Goal: Transaction & Acquisition: Purchase product/service

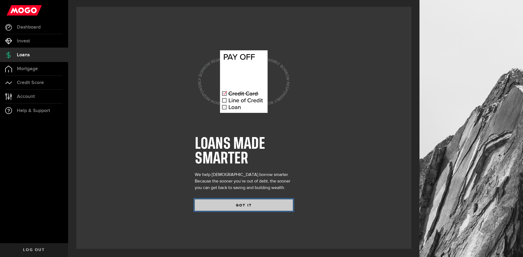
click at [253, 207] on button "GOT IT" at bounding box center [244, 205] width 98 height 11
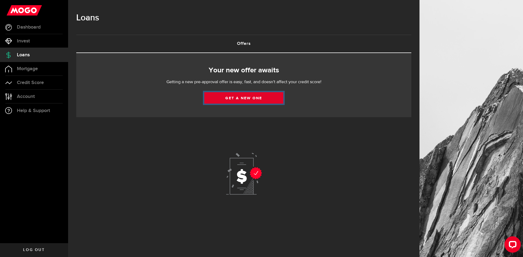
click at [252, 97] on link "Get a new one" at bounding box center [243, 97] width 79 height 11
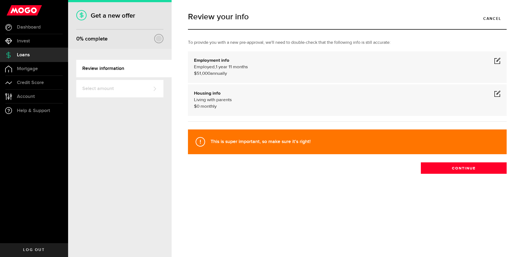
click at [233, 76] on div "$51,000 annually" at bounding box center [347, 74] width 307 height 7
click at [220, 70] on div "Employed Hourly , 1 year 11 months (on maternity leave) $51,000 annually undefi…" at bounding box center [347, 70] width 307 height 13
click at [207, 62] on b "Employment info" at bounding box center [211, 60] width 35 height 5
click at [496, 60] on span at bounding box center [497, 60] width 7 height 7
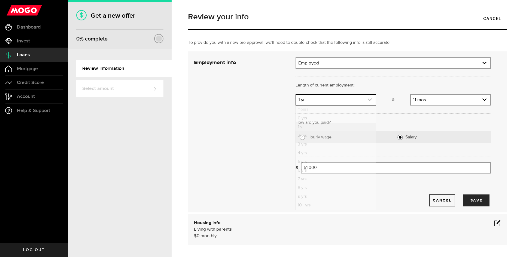
click at [332, 97] on link "expand select" at bounding box center [335, 100] width 79 height 10
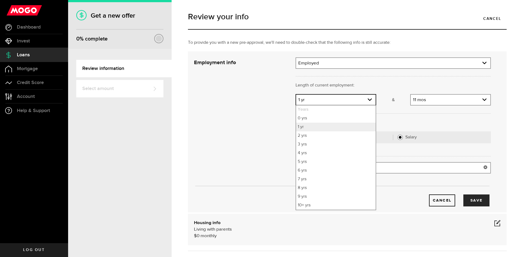
drag, startPoint x: 411, startPoint y: 169, endPoint x: 338, endPoint y: 171, distance: 73.3
click at [410, 168] on input "51000" at bounding box center [396, 167] width 190 height 11
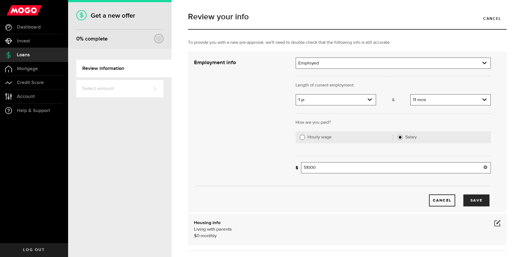
click at [307, 169] on input "51000" at bounding box center [396, 167] width 190 height 11
type input "55,000"
click at [309, 177] on div "What's your gross annual income? 55,000 Gross annual income" at bounding box center [392, 170] width 203 height 16
click at [368, 99] on icon "expand select" at bounding box center [369, 99] width 5 height 5
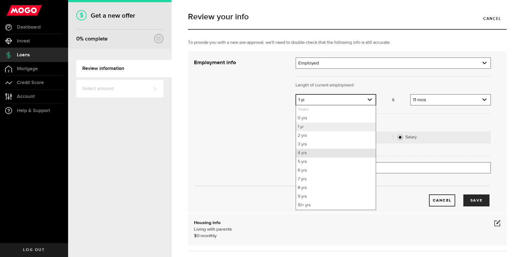
click at [319, 150] on li "4 yrs" at bounding box center [335, 153] width 79 height 9
select select "4"
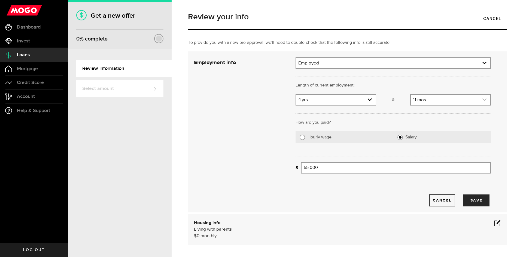
click at [470, 97] on link "expand select" at bounding box center [450, 100] width 79 height 10
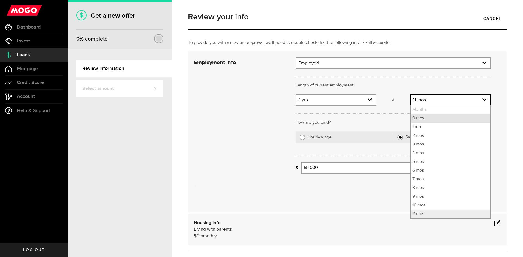
click at [438, 119] on li "0 mos" at bounding box center [450, 118] width 79 height 9
select select "0"
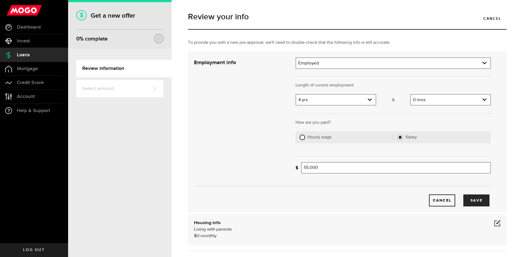
click at [299, 137] on input "Hourly wage" at bounding box center [301, 137] width 5 height 5
radio input "true"
click at [326, 167] on input "Average paycheque" at bounding box center [353, 167] width 105 height 11
type input "1,667"
click at [446, 171] on link "expand select" at bounding box center [452, 168] width 75 height 10
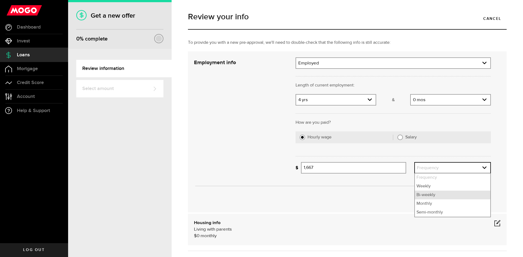
click at [436, 195] on li "Bi-weekly" at bounding box center [452, 195] width 75 height 9
select select "bi_weekly"
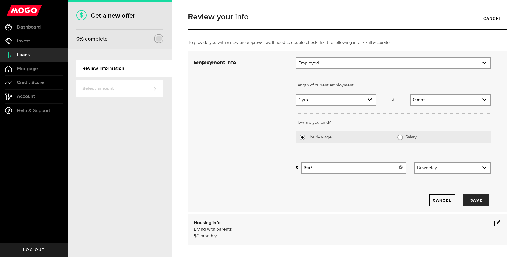
drag, startPoint x: 298, startPoint y: 170, endPoint x: 290, endPoint y: 170, distance: 7.9
click at [290, 170] on div "Employment info Employment type What's your employment situation like? Employed…" at bounding box center [342, 131] width 305 height 149
click at [365, 203] on div "Cancel Save" at bounding box center [341, 201] width 296 height 12
click at [476, 201] on button "Save" at bounding box center [476, 201] width 26 height 12
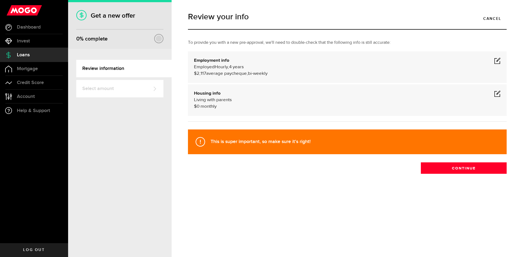
click at [253, 74] on span "bi-weekly" at bounding box center [258, 73] width 20 height 5
click at [498, 58] on span at bounding box center [497, 60] width 7 height 7
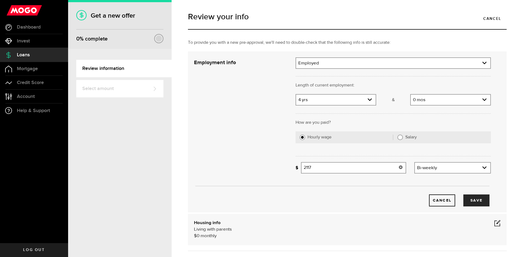
drag, startPoint x: 328, startPoint y: 169, endPoint x: 297, endPoint y: 170, distance: 30.3
click at [297, 170] on div "Missing your paycheque info! 2117 Average paycheque" at bounding box center [350, 167] width 111 height 11
type input "1,667"
click at [471, 202] on button "Save" at bounding box center [476, 201] width 26 height 12
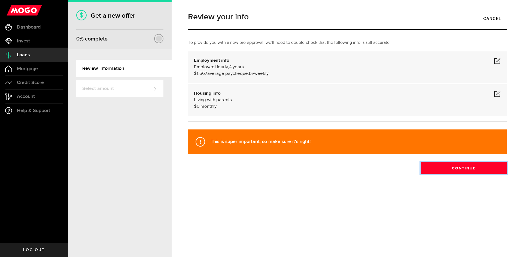
drag, startPoint x: 472, startPoint y: 168, endPoint x: 276, endPoint y: 117, distance: 202.0
click at [306, 126] on div "To provide you with a new pre-approval, we'll need to double-check that the fol…" at bounding box center [347, 106] width 327 height 134
click at [234, 100] on div "Housing info Living with parents $ 0 monthly" at bounding box center [347, 100] width 307 height 20
click at [498, 91] on span at bounding box center [497, 93] width 7 height 7
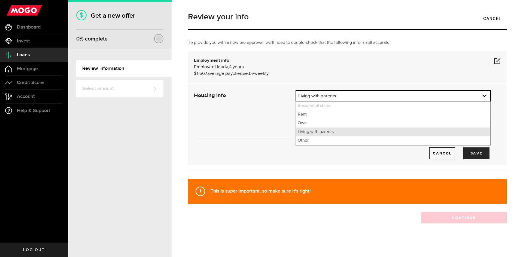
drag, startPoint x: 347, startPoint y: 95, endPoint x: 268, endPoint y: 93, distance: 79.0
click at [268, 93] on div "Housing info Residential status What's your residential status? Living with par…" at bounding box center [342, 124] width 305 height 69
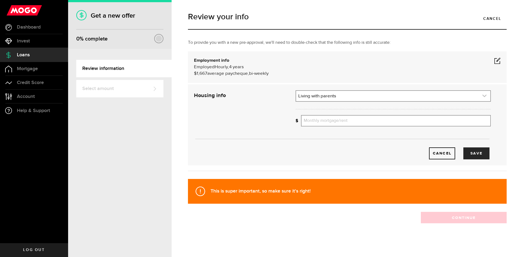
click at [340, 98] on link "expand select" at bounding box center [393, 96] width 194 height 10
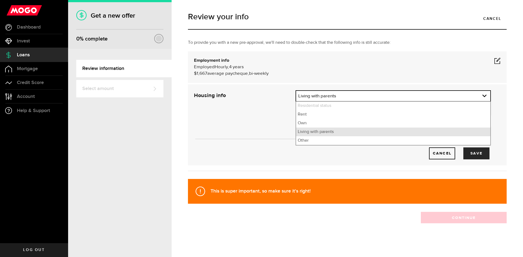
click at [323, 134] on li "Living with parents" at bounding box center [393, 132] width 194 height 9
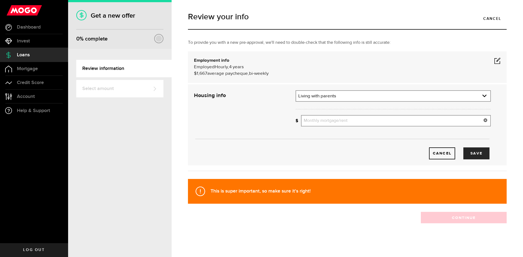
click at [394, 119] on input "Monthly mortgage/rent" at bounding box center [396, 120] width 190 height 11
type input "0"
click at [468, 151] on button "Save" at bounding box center [476, 154] width 26 height 12
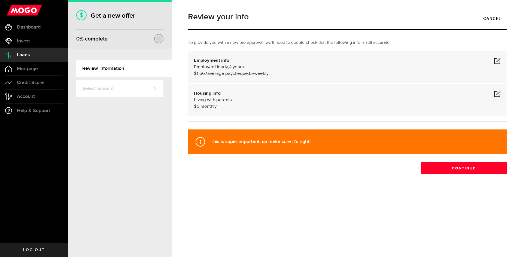
click at [447, 180] on div "Review your info Cancel To provide you with a new pre-approval, we'll need to d…" at bounding box center [347, 105] width 327 height 194
click at [280, 71] on div "$1,667 average paycheque, bi-weekly" at bounding box center [347, 74] width 307 height 7
drag, startPoint x: 244, startPoint y: 68, endPoint x: 373, endPoint y: 65, distance: 129.4
click at [244, 67] on span "4 years" at bounding box center [236, 67] width 15 height 5
click at [465, 170] on button "Continue" at bounding box center [464, 168] width 86 height 11
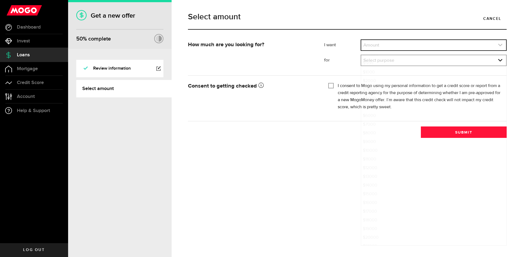
click at [373, 46] on link "expand select" at bounding box center [433, 45] width 145 height 10
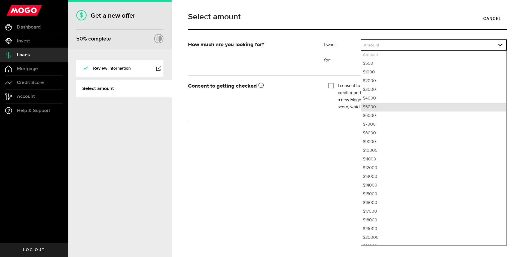
click at [372, 107] on li "$5000" at bounding box center [433, 107] width 145 height 9
select select "5000"
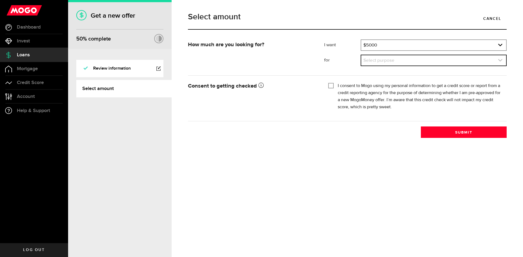
click at [379, 59] on link "expand select" at bounding box center [433, 60] width 145 height 10
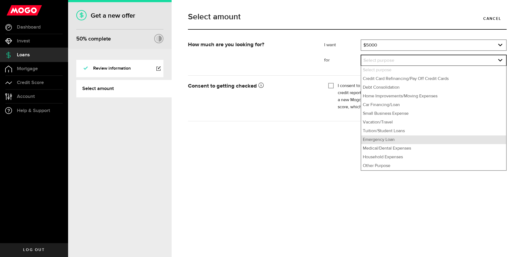
click at [382, 138] on li "Emergency Loan" at bounding box center [433, 140] width 145 height 9
select select "Emergency Loan"
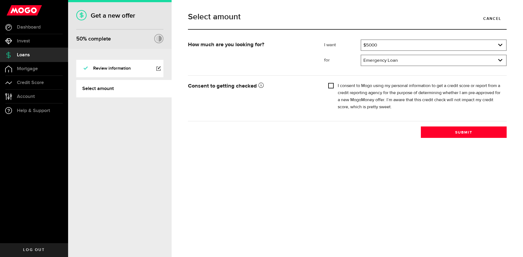
click at [330, 86] on input "I consent to Mogo using my personal information to get a credit score or report…" at bounding box center [330, 84] width 5 height 5
checkbox input "true"
click at [448, 132] on button "Submit" at bounding box center [464, 132] width 86 height 11
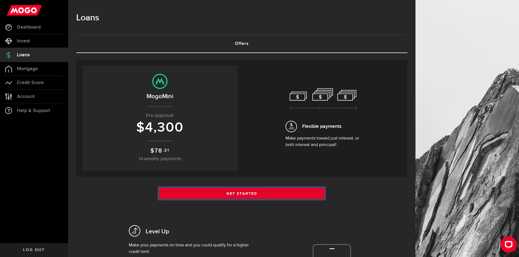
click at [236, 193] on link "Get Started" at bounding box center [242, 193] width 166 height 11
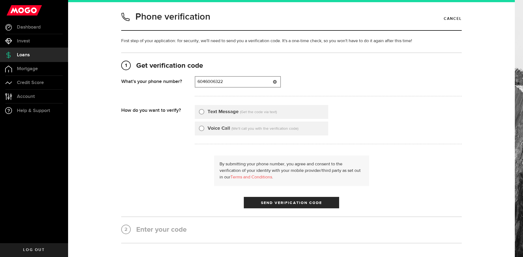
type input "6046006322"
click at [196, 113] on div "Text Message (Get the code via text)" at bounding box center [261, 112] width 133 height 14
click at [199, 113] on input "Text Message" at bounding box center [201, 110] width 5 height 5
radio input "true"
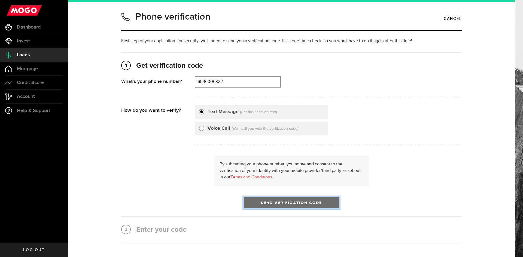
click at [274, 205] on button "Send Verification Code" at bounding box center [291, 202] width 95 height 11
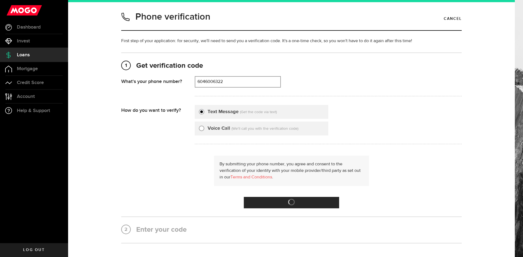
click at [172, 232] on h2 "2 Enter your code" at bounding box center [291, 230] width 340 height 10
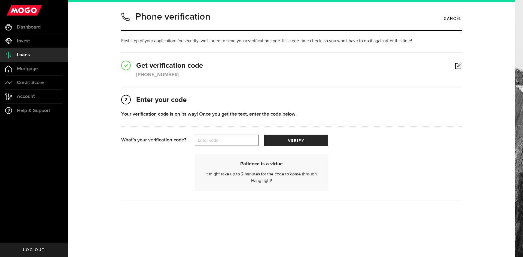
click at [239, 141] on label "Enter code" at bounding box center [227, 140] width 64 height 11
click at [239, 141] on input "Enter code" at bounding box center [227, 140] width 64 height 11
type input "29003"
click at [264, 135] on button "verify" at bounding box center [296, 140] width 64 height 11
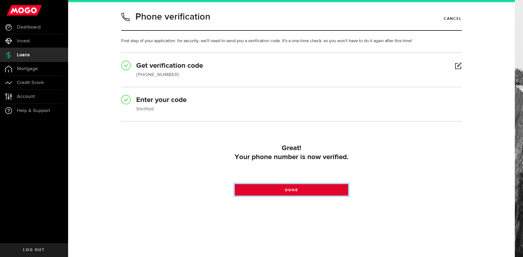
click at [292, 188] on span at bounding box center [291, 191] width 7 height 7
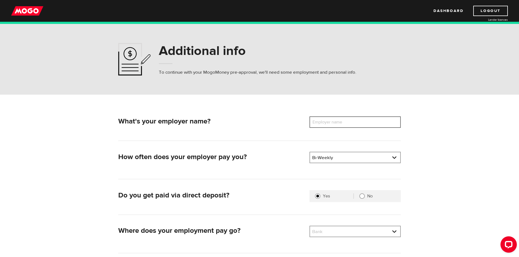
click at [355, 123] on input "Employer name" at bounding box center [354, 122] width 91 height 11
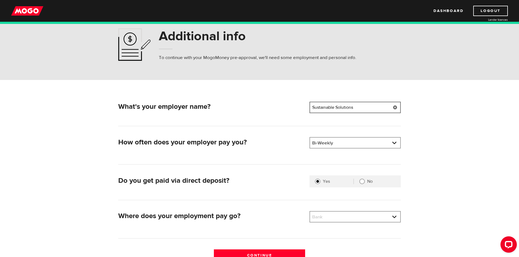
scroll to position [27, 0]
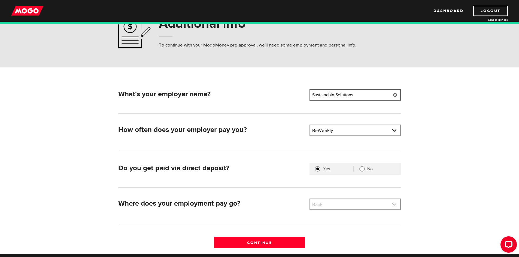
type input "Sustainable Solutions"
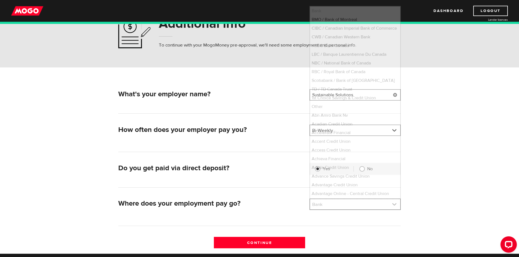
click at [339, 204] on link at bounding box center [355, 204] width 90 height 10
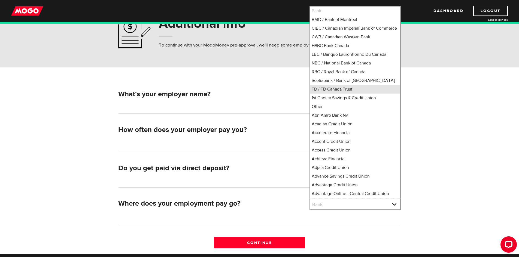
scroll to position [6, 0]
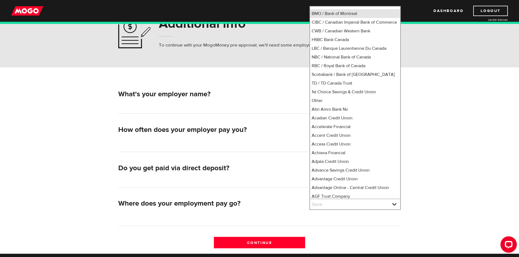
click at [332, 12] on li "BMO / Bank of Montreal" at bounding box center [355, 13] width 90 height 9
select select "1"
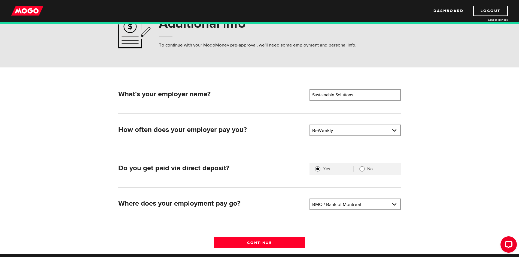
scroll to position [54, 0]
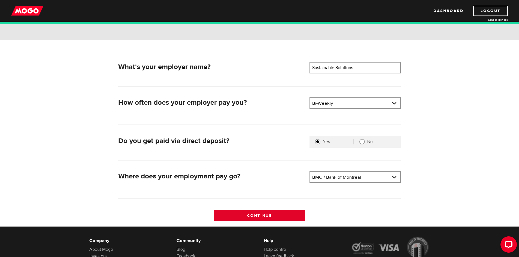
click at [278, 215] on input "Continue" at bounding box center [259, 215] width 91 height 11
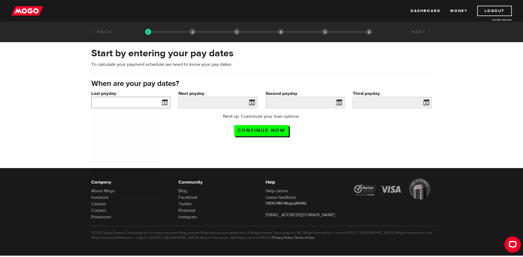
click at [122, 102] on input "Last payday" at bounding box center [130, 102] width 79 height 11
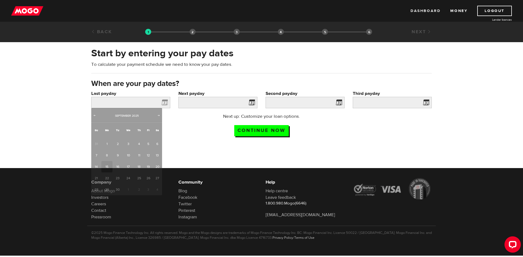
click at [416, 10] on link "Dashboard" at bounding box center [425, 11] width 30 height 10
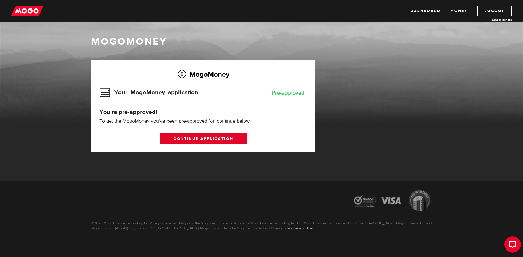
click at [213, 138] on link "Continue application" at bounding box center [203, 138] width 87 height 11
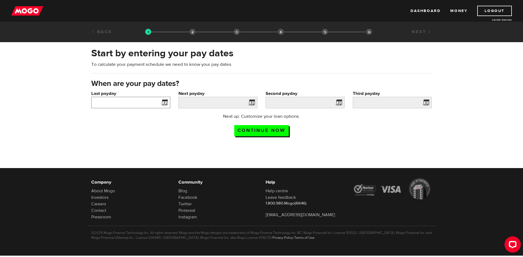
click at [130, 99] on input "Last payday" at bounding box center [130, 102] width 79 height 11
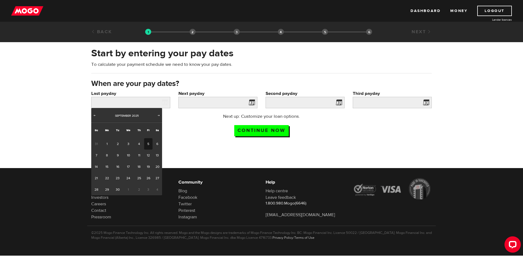
click at [150, 145] on link "5" at bounding box center [148, 143] width 8 height 11
type input "2025/09/05"
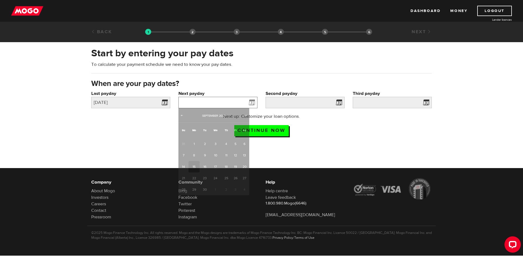
click at [211, 102] on input "Next payday" at bounding box center [217, 102] width 79 height 11
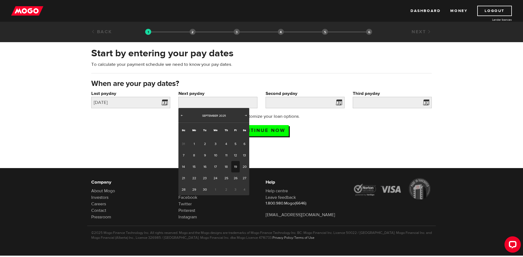
click at [236, 167] on link "19" at bounding box center [235, 166] width 8 height 11
type input "2025/09/19"
type input "2025/10/3"
type input "2025/10/17"
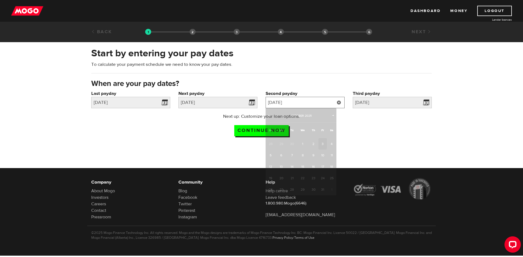
click at [298, 105] on input "2025/10/3" at bounding box center [304, 102] width 79 height 11
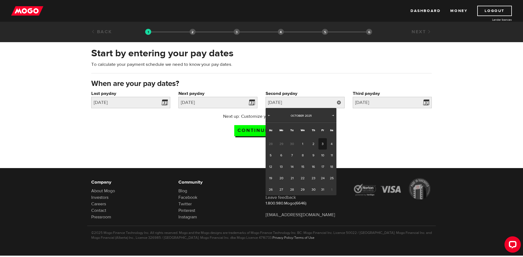
click at [382, 135] on div "Next up: Customize your loan options. Continue now" at bounding box center [261, 126] width 348 height 27
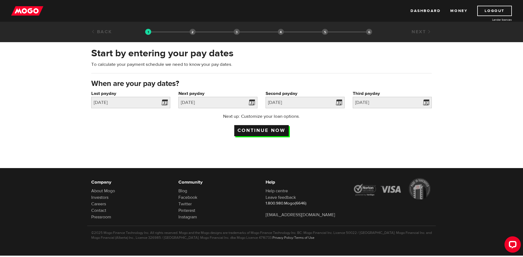
click at [256, 129] on input "Continue now" at bounding box center [261, 130] width 54 height 11
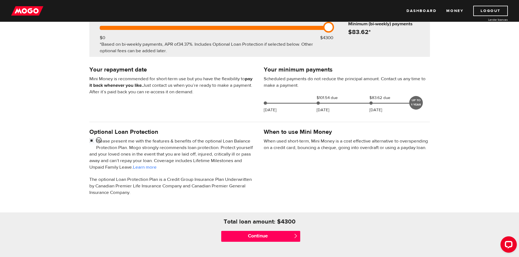
scroll to position [82, 0]
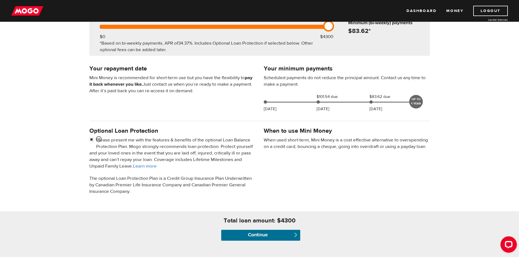
drag, startPoint x: 280, startPoint y: 233, endPoint x: 361, endPoint y: 191, distance: 90.9
click at [361, 191] on div "Everyday Loan Don’t want this loan Your loan amount: $4300 $0 $4300 *Based on b…" at bounding box center [259, 121] width 519 height 272
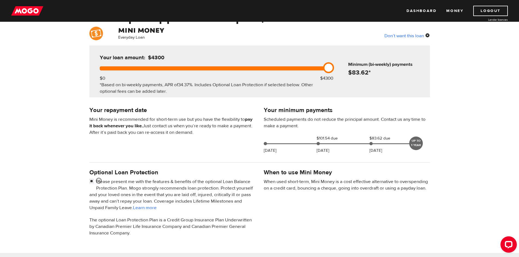
scroll to position [0, 0]
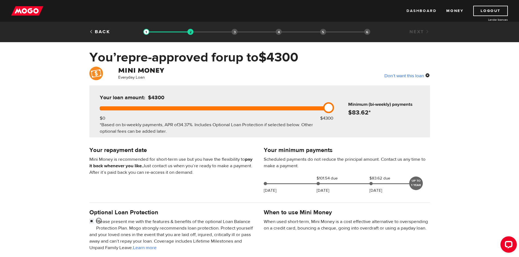
click at [424, 10] on link "Dashboard" at bounding box center [421, 11] width 30 height 10
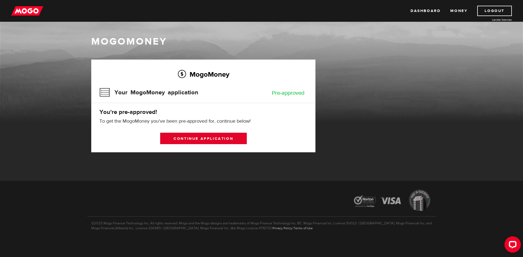
click at [210, 142] on link "Continue application" at bounding box center [203, 138] width 87 height 11
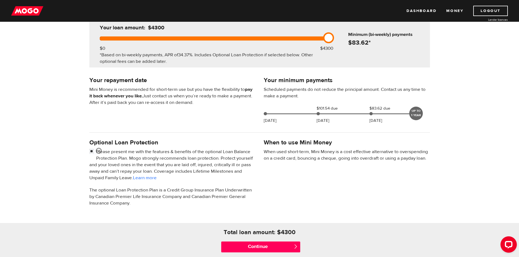
scroll to position [82, 0]
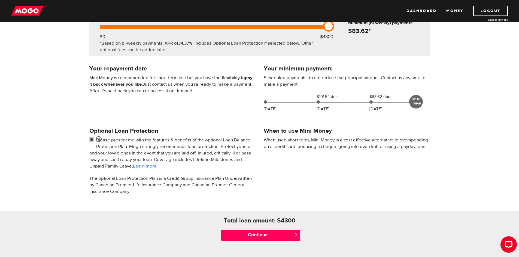
click at [360, 190] on div "Optional Loan Protection Please present me with the features & benefits of the …" at bounding box center [259, 163] width 348 height 75
click at [361, 189] on div "Optional Loan Protection Please present me with the features & benefits of the …" at bounding box center [259, 163] width 348 height 75
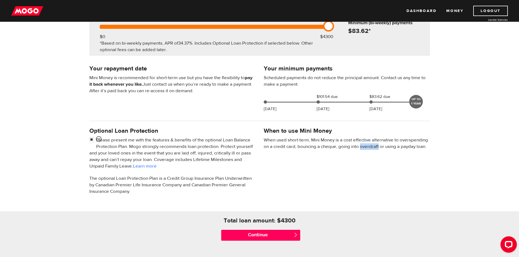
click at [361, 191] on div "Optional Loan Protection Please present me with the features & benefits of the …" at bounding box center [259, 163] width 348 height 75
click at [289, 234] on input "Continue" at bounding box center [260, 235] width 79 height 11
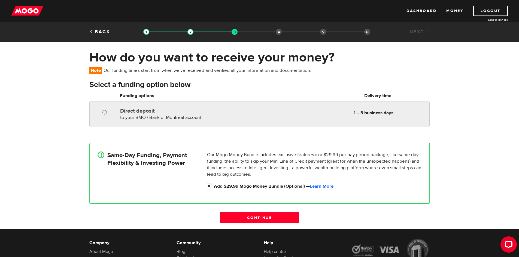
radio input "true"
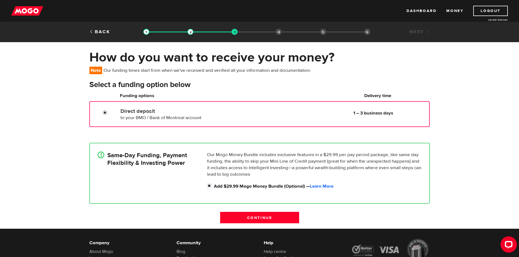
click at [103, 114] on input "Direct deposit" at bounding box center [106, 113] width 7 height 7
click at [242, 216] on input "Continue" at bounding box center [259, 217] width 79 height 11
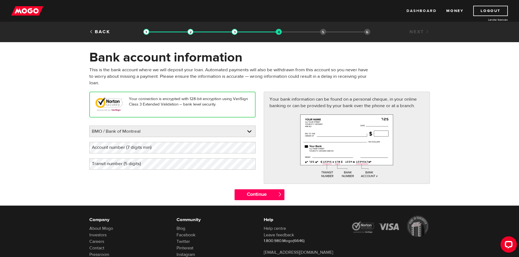
click at [424, 9] on link "Dashboard" at bounding box center [421, 11] width 30 height 10
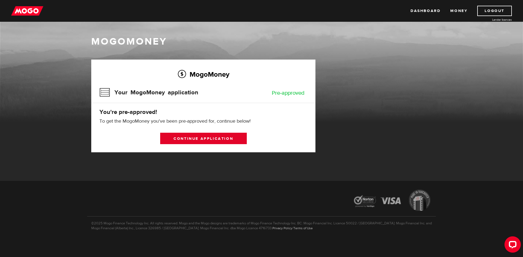
click at [229, 139] on link "Continue application" at bounding box center [203, 138] width 87 height 11
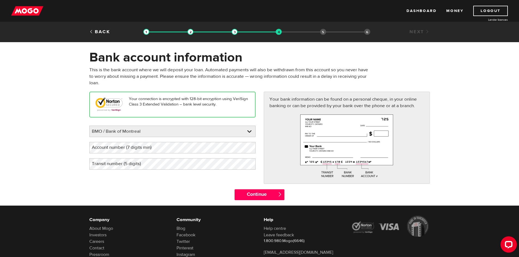
click at [146, 150] on label "Account number (7 digits min)" at bounding box center [125, 147] width 73 height 11
click at [423, 14] on link "Dashboard" at bounding box center [421, 11] width 30 height 10
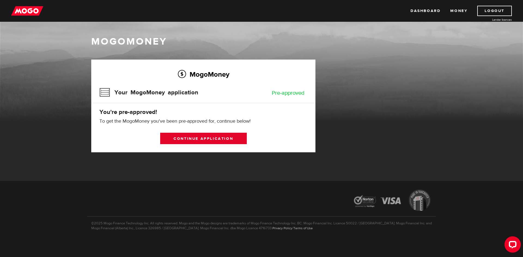
click at [205, 141] on link "Continue application" at bounding box center [203, 138] width 87 height 11
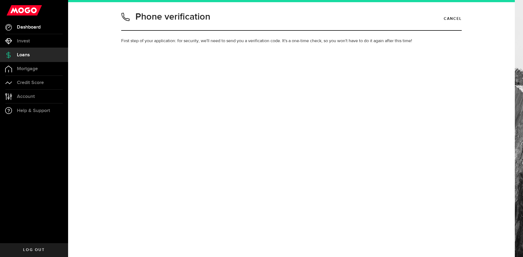
type input "6046006322"
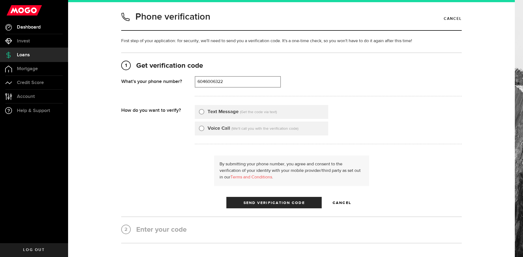
click at [29, 27] on span "Dashboard" at bounding box center [29, 27] width 24 height 5
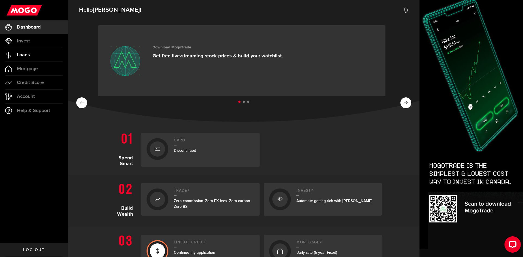
click at [29, 59] on link "Loans" at bounding box center [34, 55] width 68 height 14
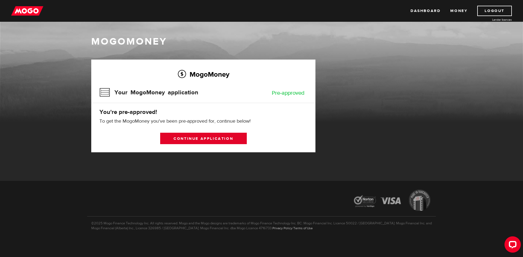
click at [211, 137] on link "Continue application" at bounding box center [203, 138] width 87 height 11
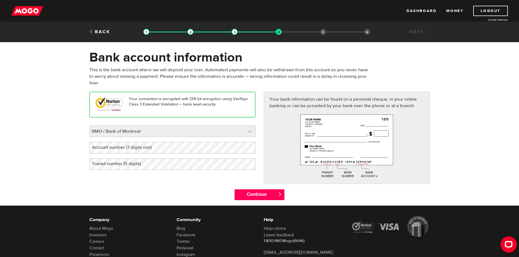
click at [181, 127] on link at bounding box center [173, 131] width 166 height 11
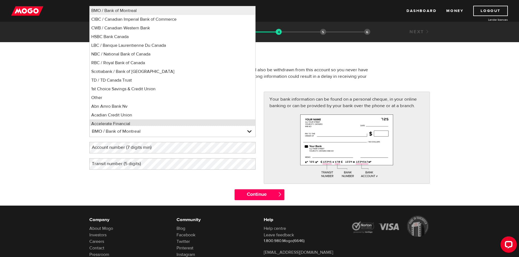
scroll to position [2, 0]
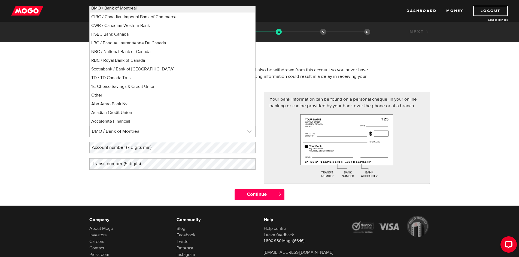
click at [115, 135] on link at bounding box center [173, 131] width 166 height 11
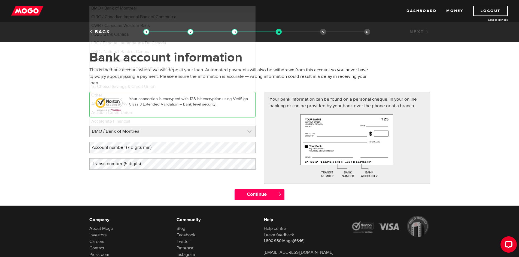
click at [115, 133] on link at bounding box center [173, 131] width 166 height 11
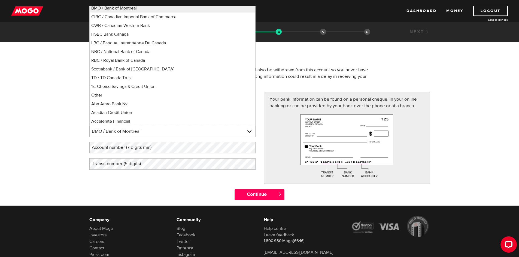
click at [126, 152] on label "Account number (7 digits min)" at bounding box center [125, 147] width 73 height 11
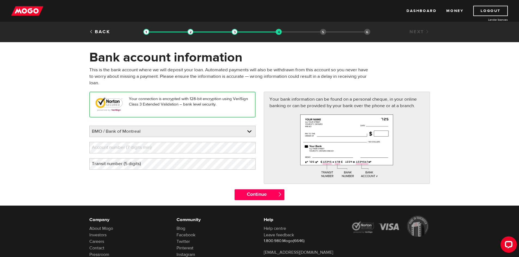
click at [125, 145] on label "Account number (7 digits min)" at bounding box center [125, 147] width 73 height 11
click at [136, 163] on label "Transit number (5 digits)" at bounding box center [120, 163] width 63 height 11
click at [258, 196] on input "Continue" at bounding box center [259, 194] width 50 height 11
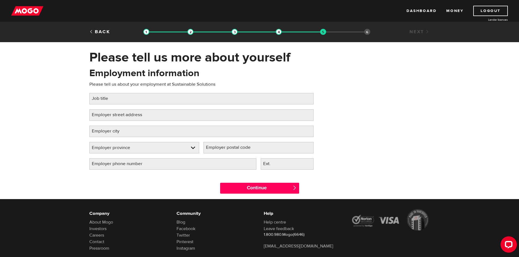
click at [108, 96] on label "Job title" at bounding box center [104, 98] width 30 height 11
click at [108, 96] on input "Job title" at bounding box center [201, 98] width 224 height 11
type input "Project Coordinator"
click at [127, 115] on label "Employer street address" at bounding box center [121, 114] width 64 height 11
click at [127, 115] on input "Employer street address" at bounding box center [201, 114] width 224 height 11
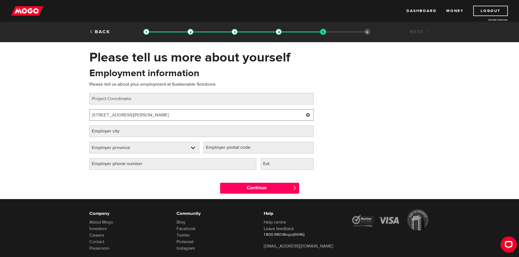
click at [155, 114] on input "5898 Trapp Ave, Burnaby V3N-5G4" at bounding box center [201, 114] width 224 height 11
type input "5898 Trapp Ave, Burnaby V3N 5G4"
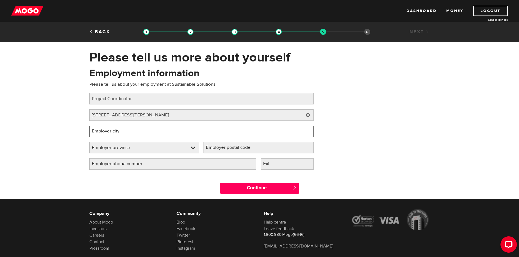
click at [152, 129] on input "Employer city" at bounding box center [201, 131] width 224 height 11
type input "b"
type input "Burnaby"
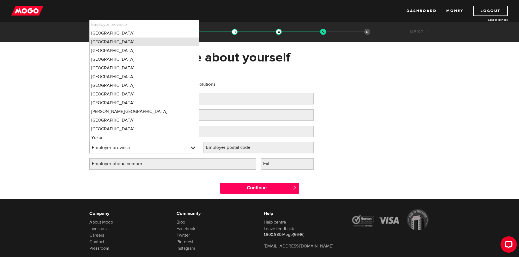
click at [105, 42] on li "British Columbia" at bounding box center [144, 42] width 109 height 9
select select "BC"
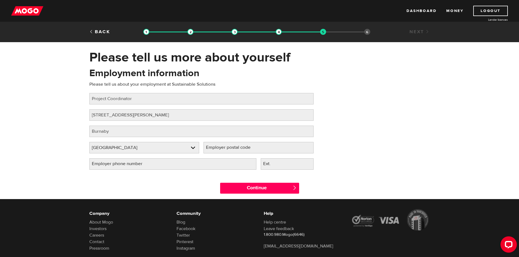
click at [240, 150] on label "Employer postal code" at bounding box center [232, 147] width 58 height 11
click at [240, 150] on input "Employer postal code" at bounding box center [258, 147] width 110 height 11
type input "V3N-5G4"
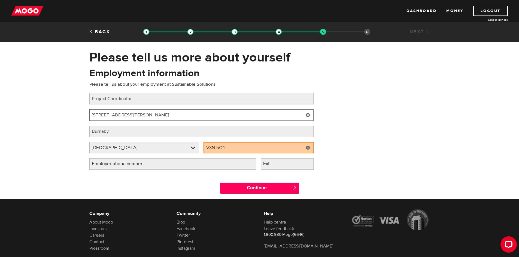
click at [188, 119] on input "5898 Trapp Ave, Burnaby V3N 5G4" at bounding box center [201, 114] width 224 height 11
drag, startPoint x: 187, startPoint y: 117, endPoint x: 146, endPoint y: 114, distance: 40.5
click at [146, 114] on input "5898 Trapp Ave, Burnaby V3N 5G4" at bounding box center [201, 114] width 224 height 11
type input "5898 Trapp Ave, Burnaby"
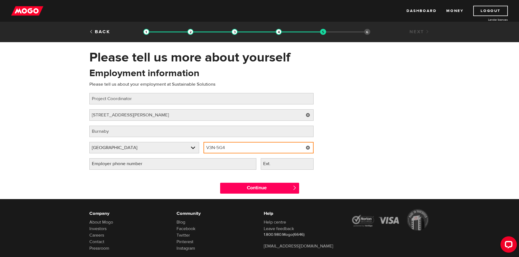
click at [215, 150] on input "V3N-5G4" at bounding box center [258, 147] width 110 height 11
click at [217, 150] on input "V3N-5G4" at bounding box center [258, 147] width 110 height 11
type input "V3N5G4"
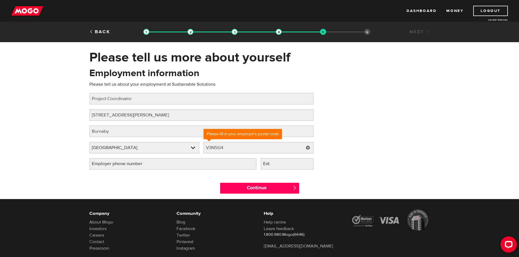
click at [206, 172] on div "Employer phone number Please fill in your employer's phone number" at bounding box center [172, 166] width 171 height 16
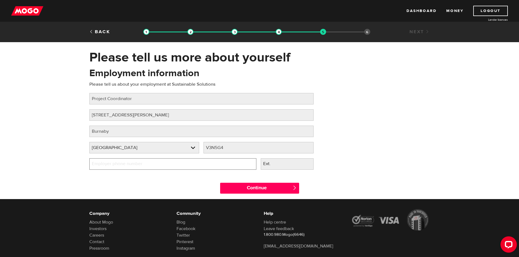
click at [156, 167] on input "Employer phone number" at bounding box center [172, 163] width 167 height 11
type input "(604) 430-2020"
click at [168, 179] on div "Continue " at bounding box center [259, 187] width 348 height 25
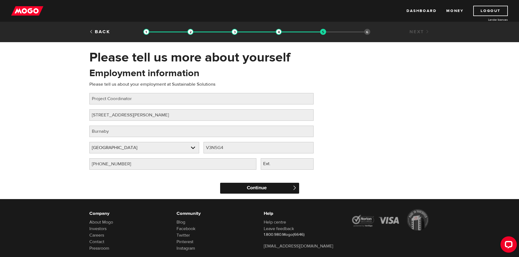
click at [245, 186] on input "Continue" at bounding box center [259, 188] width 79 height 11
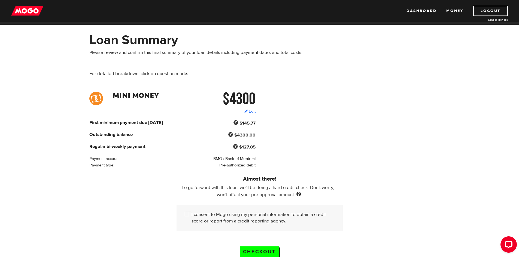
scroll to position [27, 0]
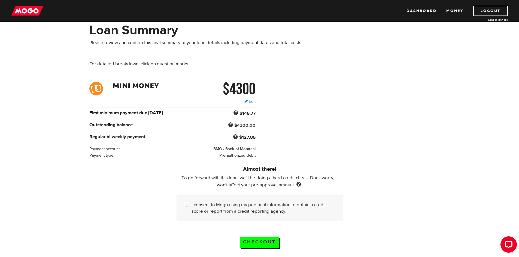
click at [186, 203] on input "I consent to Mogo using my personal information to obtain a credit score or rep…" at bounding box center [188, 205] width 7 height 7
checkbox input "true"
click at [262, 244] on input "Checkout" at bounding box center [259, 242] width 39 height 11
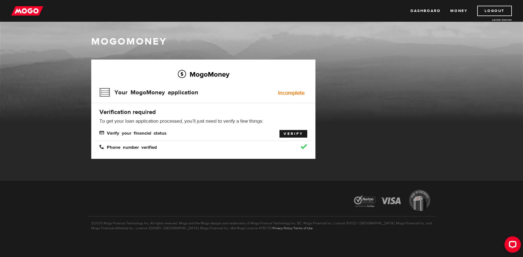
click at [290, 134] on link "Verify" at bounding box center [293, 134] width 28 height 8
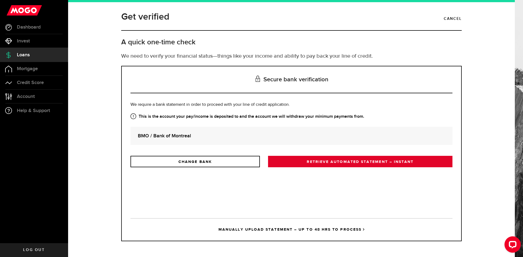
click at [300, 162] on link "RETRIEVE AUTOMATED STATEMENT – INSTANT" at bounding box center [360, 161] width 184 height 11
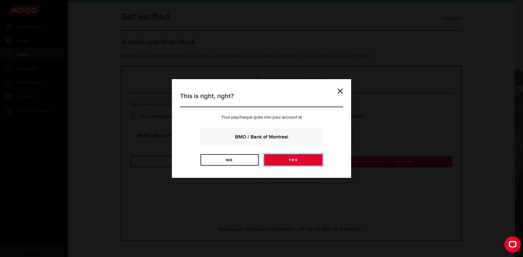
click at [283, 159] on link "Yes" at bounding box center [293, 159] width 58 height 11
